Goal: Task Accomplishment & Management: Manage account settings

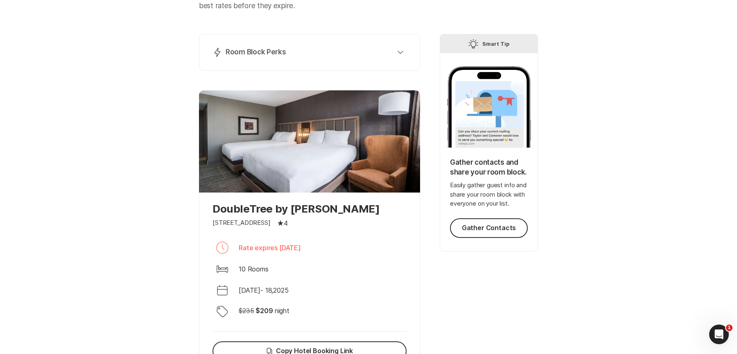
scroll to position [83, 0]
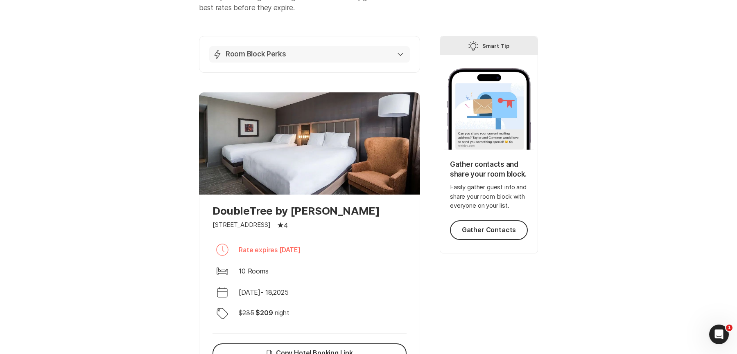
click at [307, 59] on div "Lightning Bolt Room Block Perks" at bounding box center [307, 55] width 191 height 10
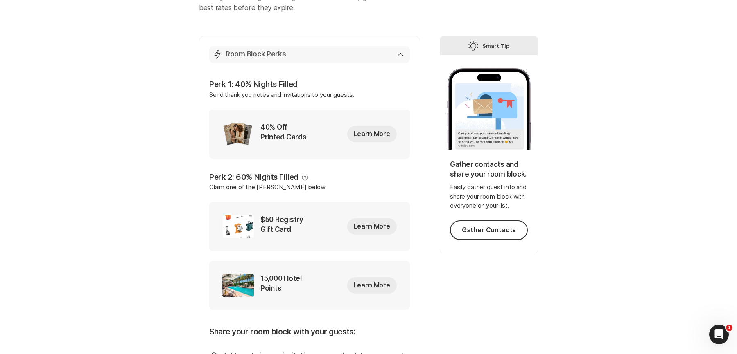
click at [307, 59] on div "Lightning Bolt Room Block Perks" at bounding box center [307, 55] width 191 height 10
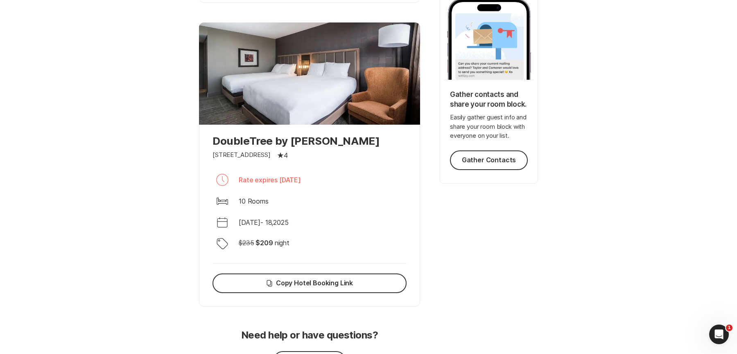
scroll to position [0, 0]
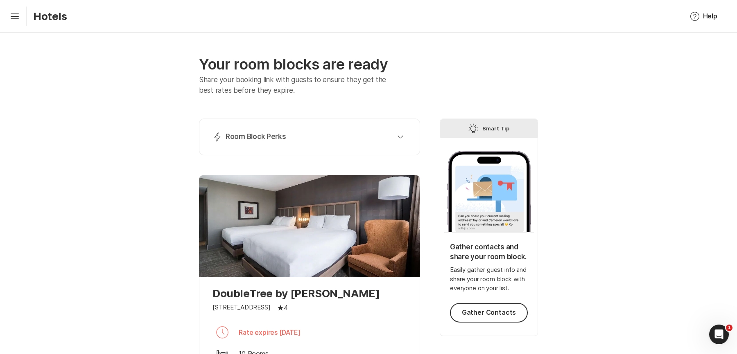
click at [14, 25] on div "Hamburger Hotels" at bounding box center [37, 17] width 61 height 20
click at [14, 16] on icon at bounding box center [15, 15] width 8 height 3
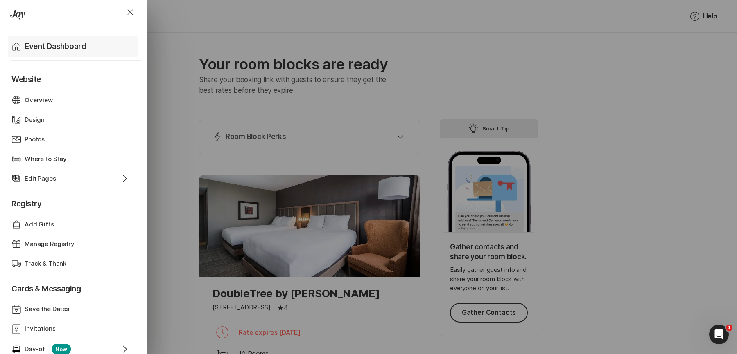
click at [46, 50] on p "Event Dashboard" at bounding box center [55, 46] width 61 height 11
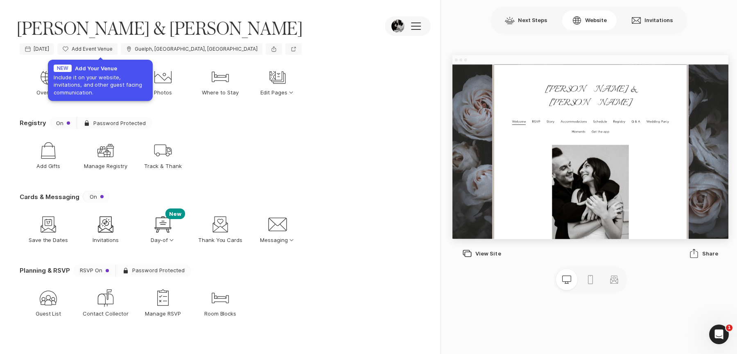
scroll to position [31, 0]
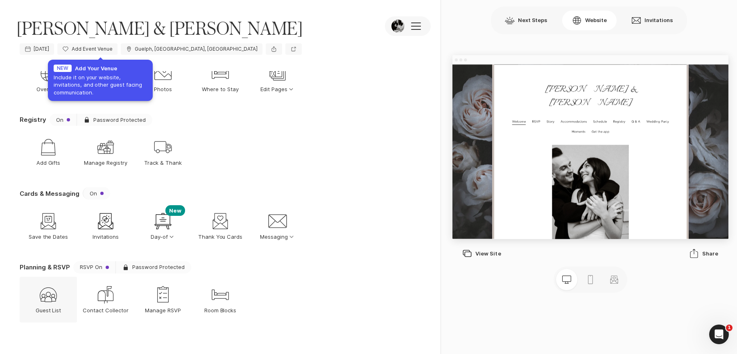
click at [49, 285] on icon "Guest List" at bounding box center [48, 295] width 20 height 20
